Goal: Task Accomplishment & Management: Manage account settings

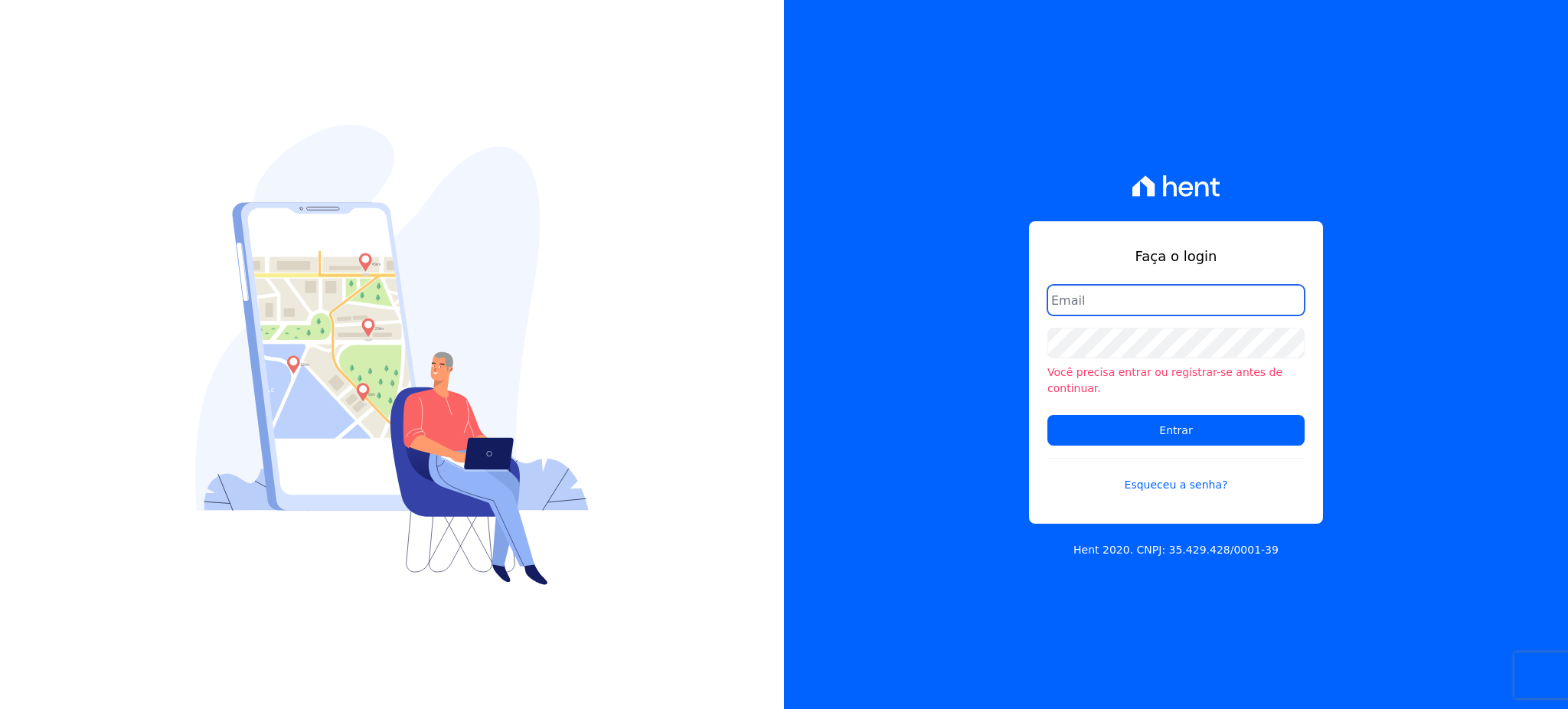
type input "[EMAIL_ADDRESS][PERSON_NAME][DOMAIN_NAME]"
click at [1175, 403] on form "gleice.santos@alcanceengenharia.com.br Você precisa entrar ou registrar-se ante…" at bounding box center [1175, 399] width 257 height 227
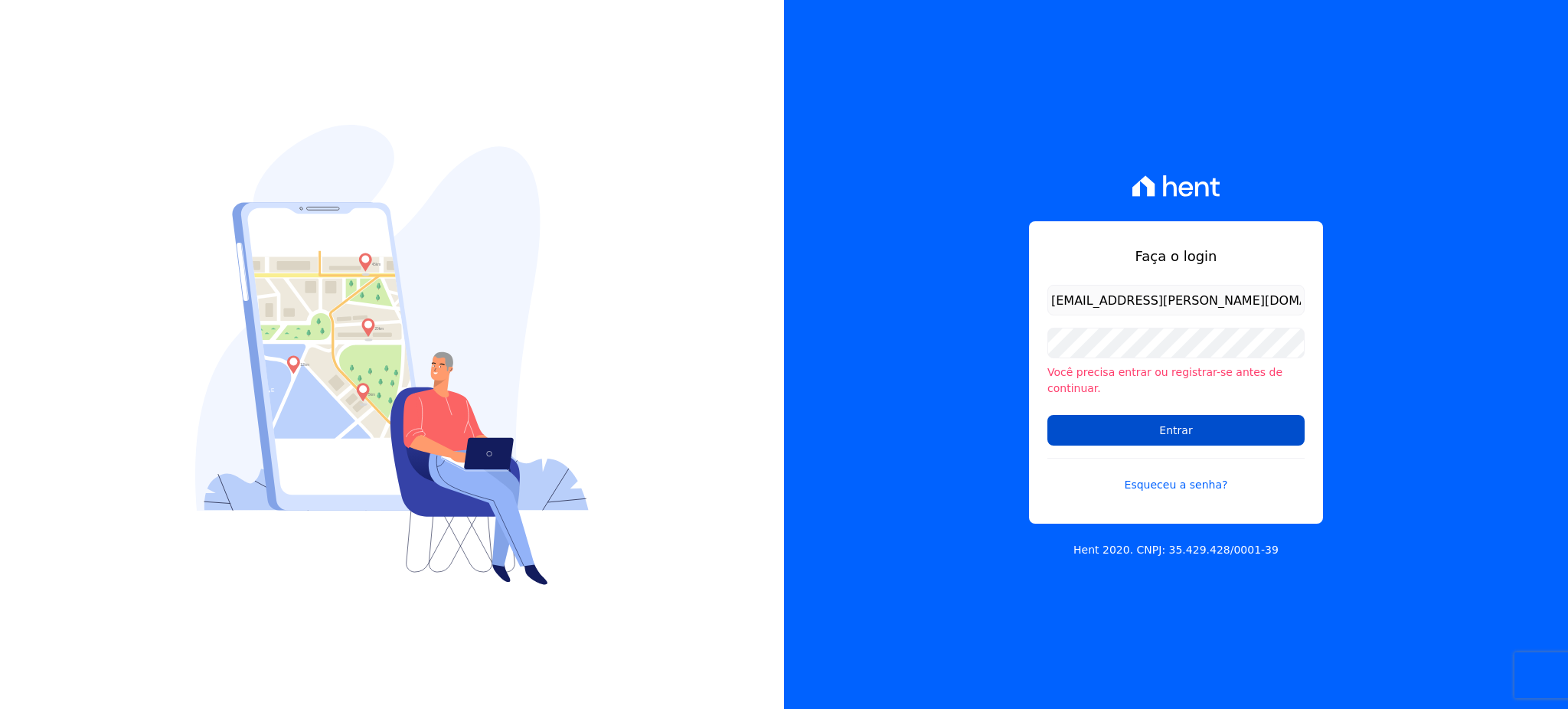
click at [1175, 436] on input "Entrar" at bounding box center [1175, 431] width 257 height 31
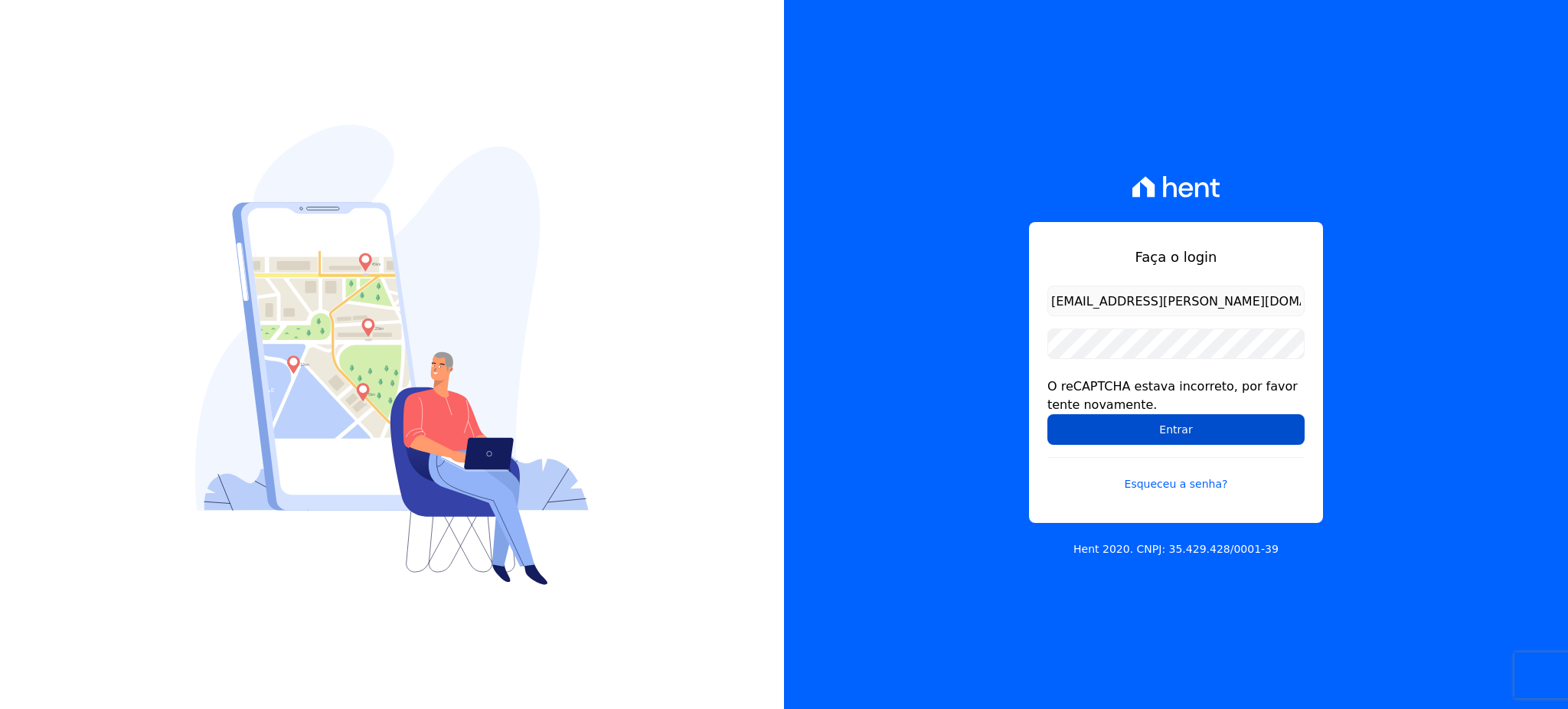
click at [1228, 426] on input "Entrar" at bounding box center [1175, 430] width 257 height 31
click at [1234, 440] on input "Entrar" at bounding box center [1175, 430] width 257 height 31
click at [1160, 434] on input "Entrar" at bounding box center [1175, 430] width 257 height 31
